Goal: Task Accomplishment & Management: Manage account settings

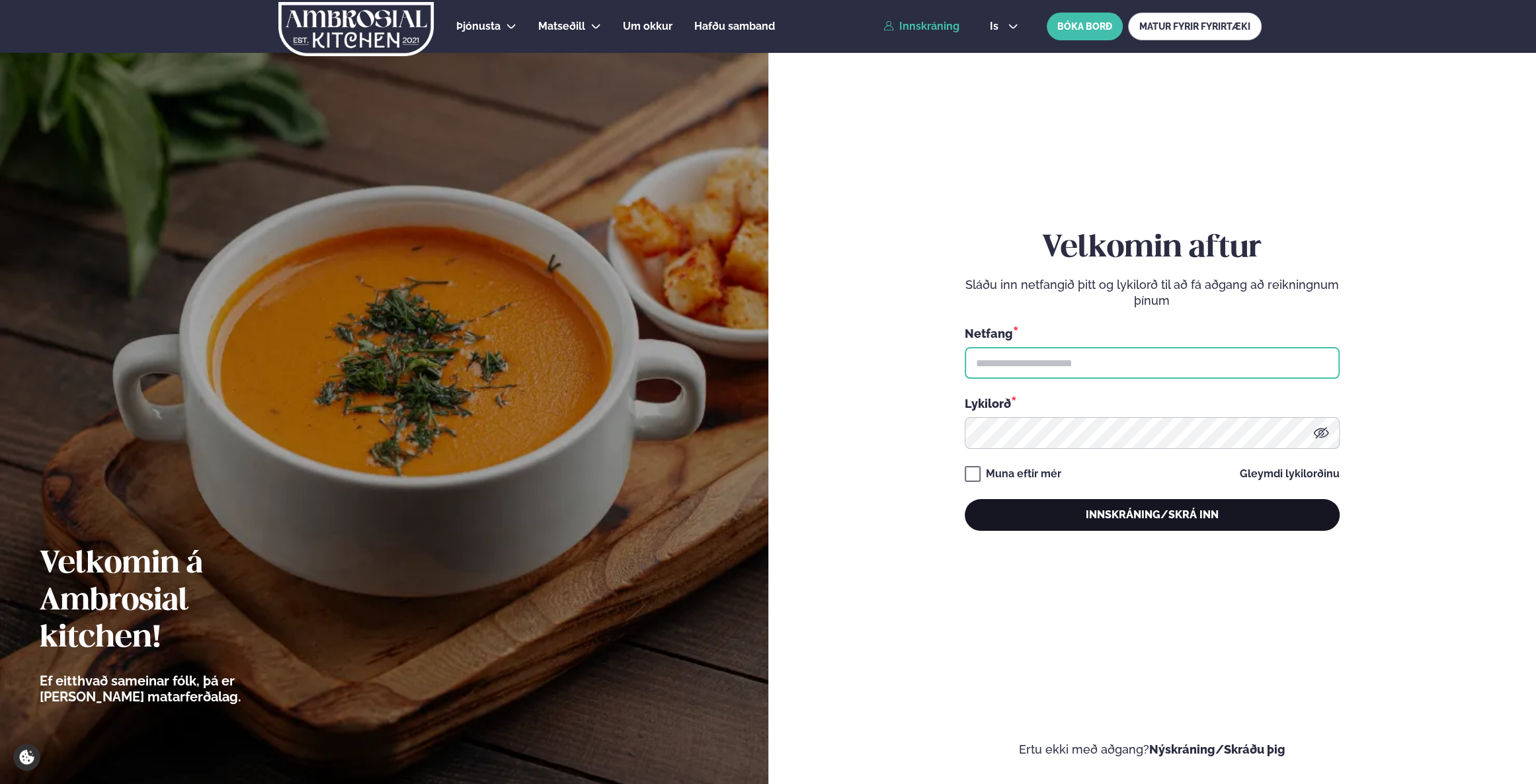
type input "**********"
click at [1064, 514] on button "Innskráning/Skrá inn" at bounding box center [1153, 515] width 375 height 32
type input "**********"
click at [1157, 509] on button "Innskráning/Skrá inn" at bounding box center [1153, 515] width 375 height 32
